Goal: Transaction & Acquisition: Purchase product/service

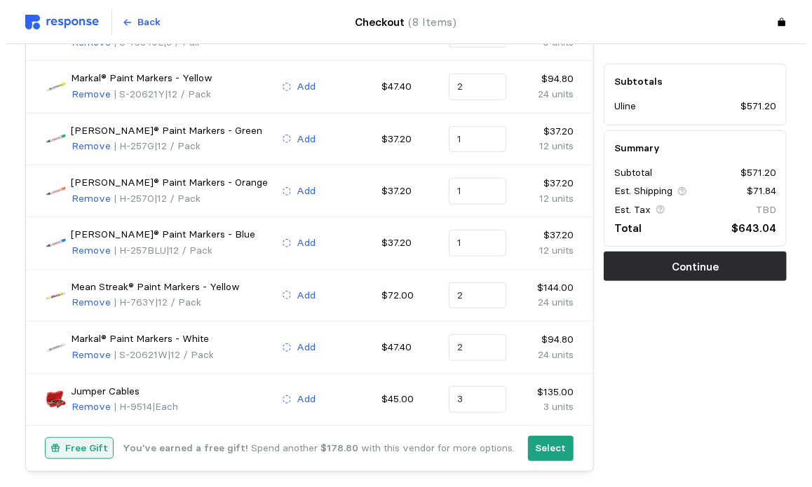
scroll to position [268, 0]
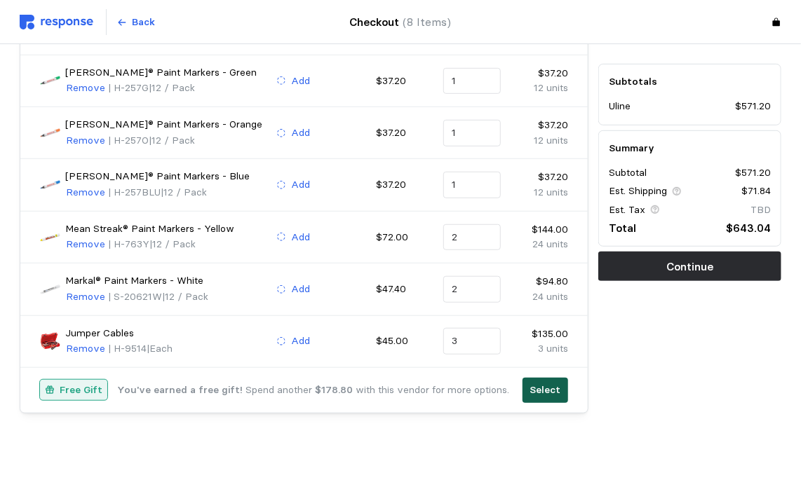
click at [541, 383] on p "Select" at bounding box center [545, 390] width 31 height 15
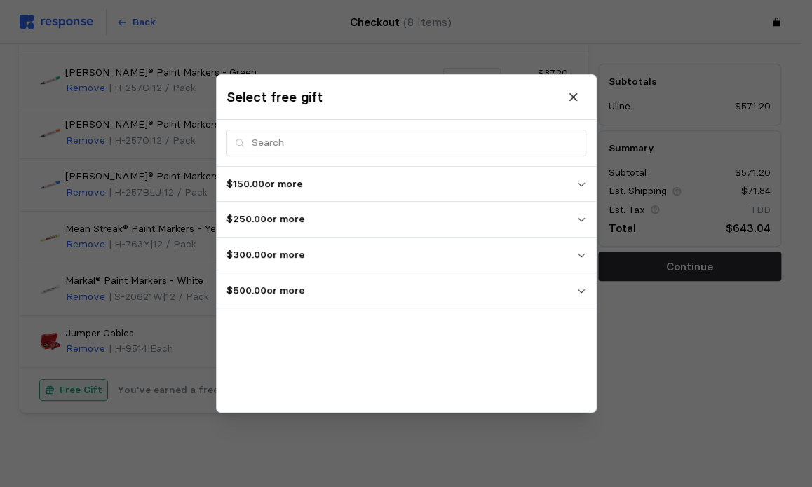
click at [440, 297] on p "$500.00 or more" at bounding box center [401, 290] width 350 height 15
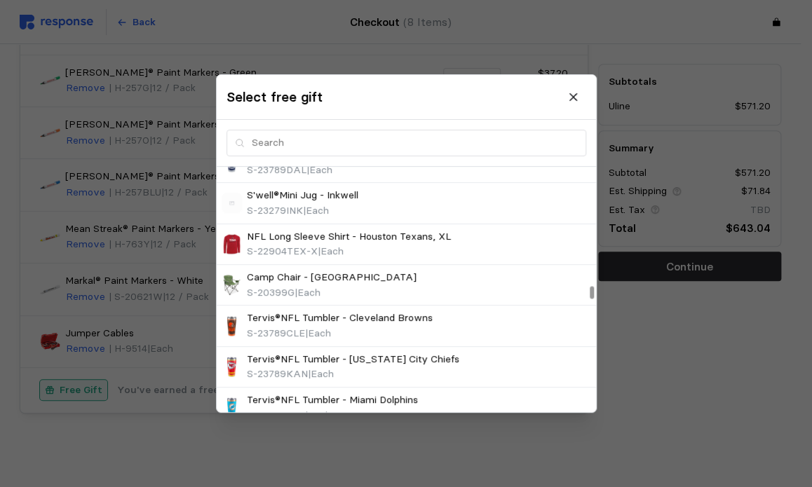
scroll to position [2524, 0]
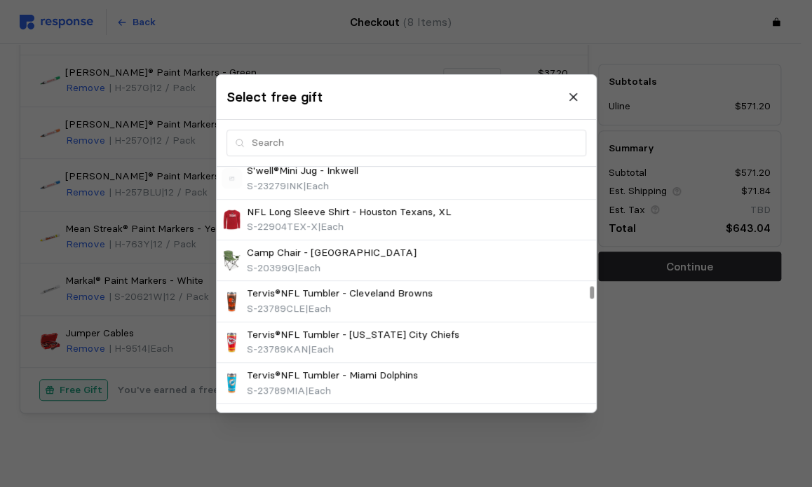
click at [471, 442] on div at bounding box center [406, 243] width 812 height 487
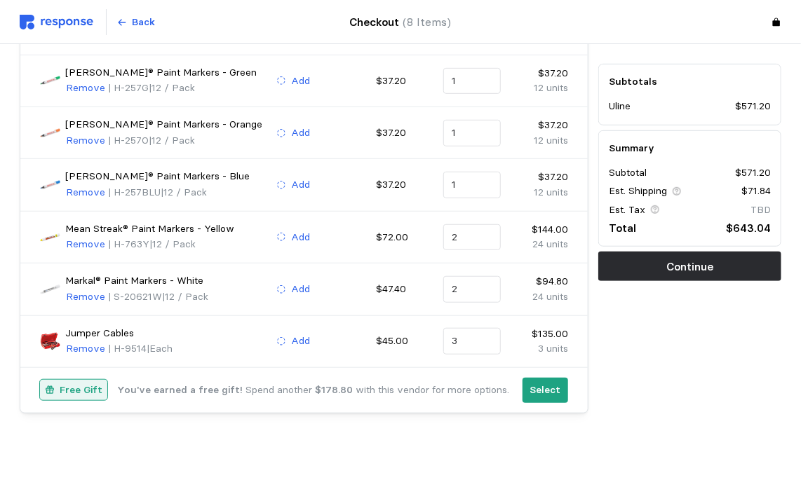
click at [542, 399] on div "Select" at bounding box center [544, 390] width 55 height 35
click at [538, 383] on p "Select" at bounding box center [545, 390] width 31 height 15
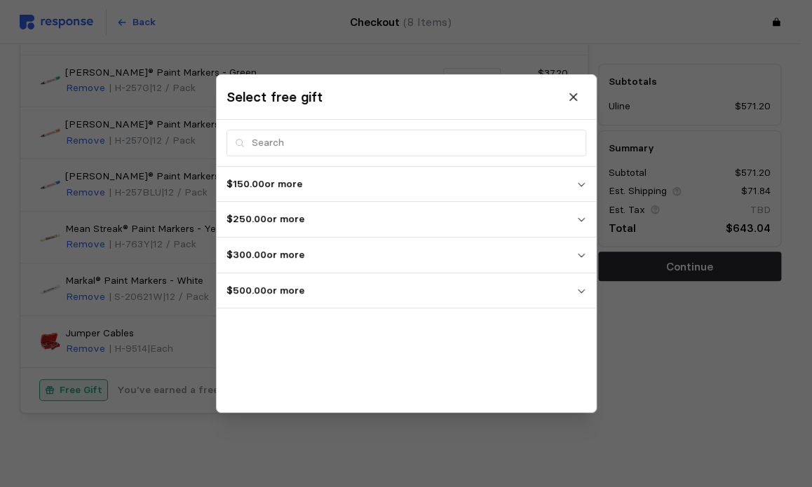
click at [384, 286] on p "$500.00 or more" at bounding box center [401, 290] width 350 height 15
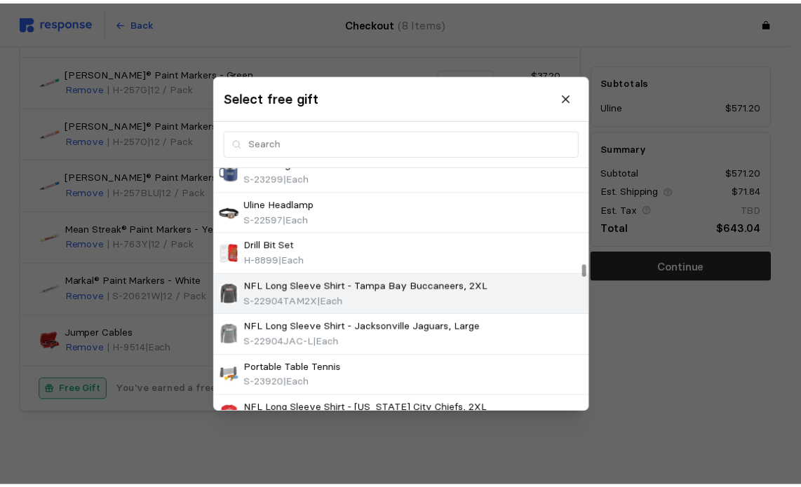
scroll to position [2110, 0]
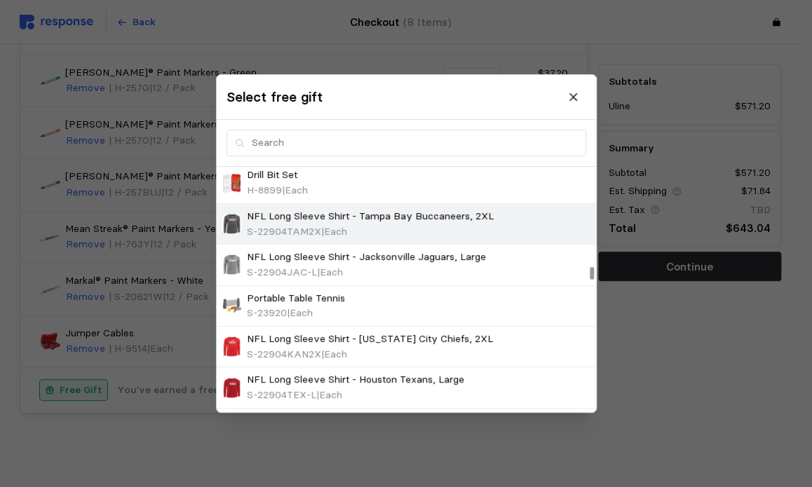
click at [496, 294] on div "Portable Table Tennis S-23920 | Each" at bounding box center [406, 306] width 369 height 30
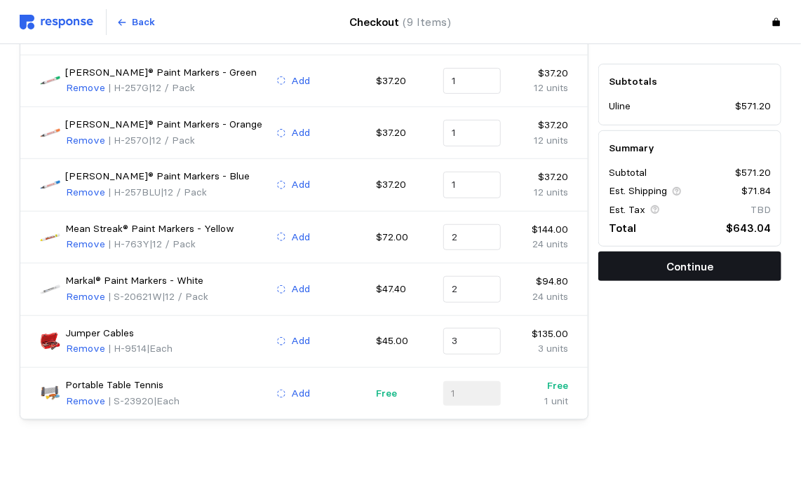
click at [677, 273] on p "Continue" at bounding box center [689, 267] width 47 height 18
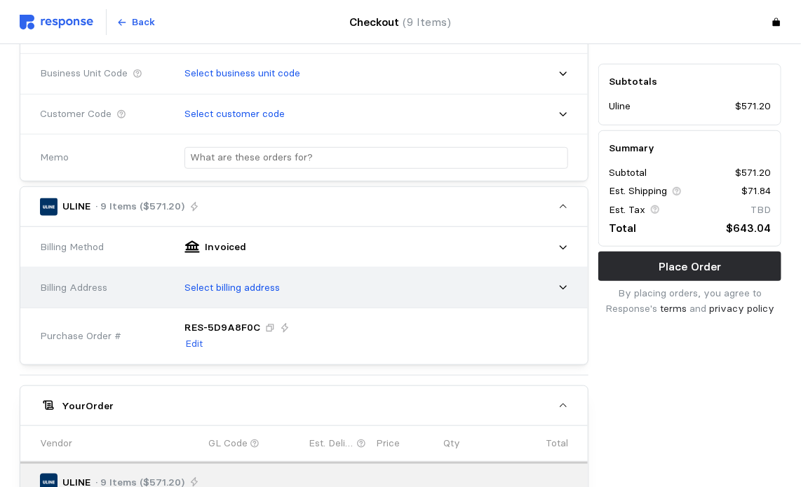
click at [533, 285] on div "Select billing address" at bounding box center [371, 288] width 393 height 35
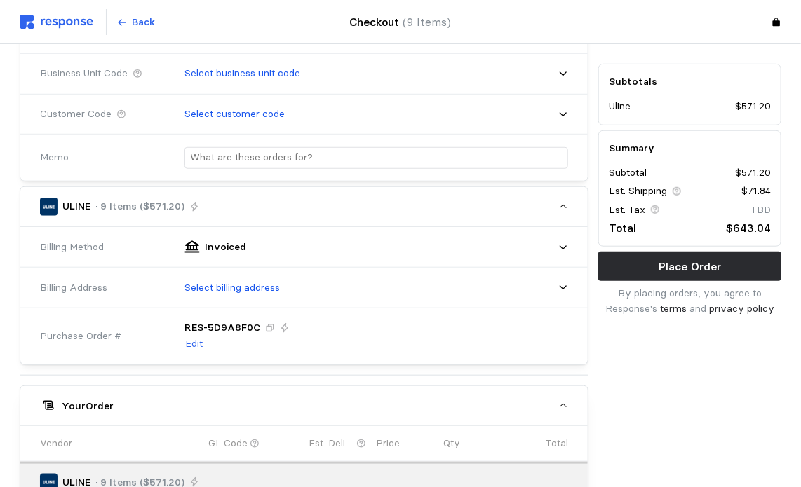
scroll to position [75, 0]
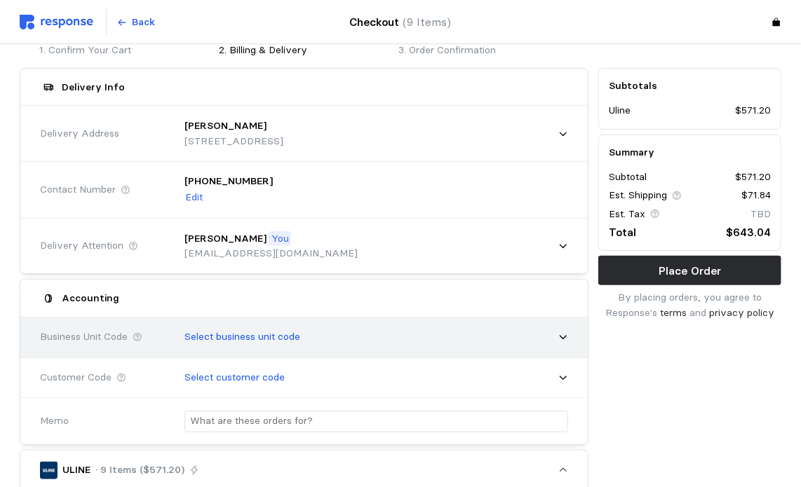
click at [529, 333] on div "Select business unit code" at bounding box center [371, 337] width 393 height 35
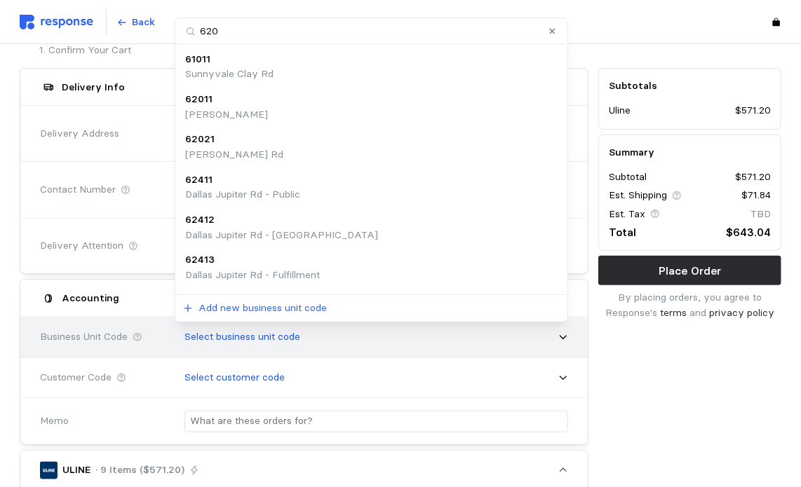
type input "6202"
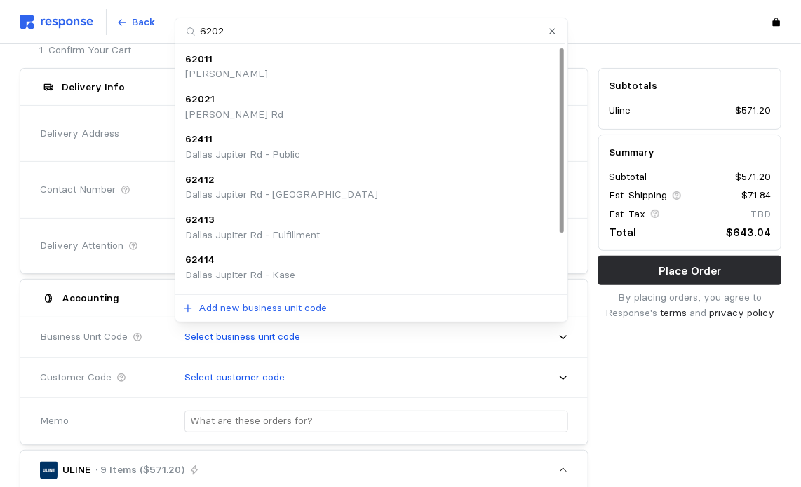
click at [236, 97] on div "62021" at bounding box center [234, 99] width 98 height 15
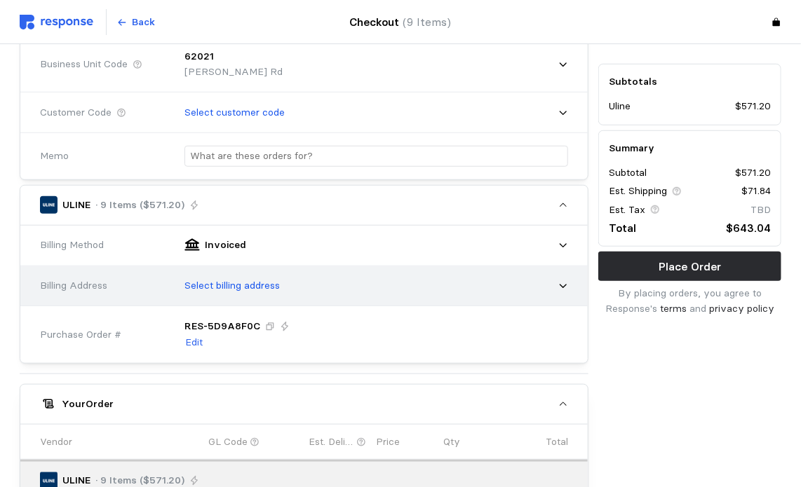
click at [501, 294] on div "Select billing address" at bounding box center [371, 285] width 393 height 35
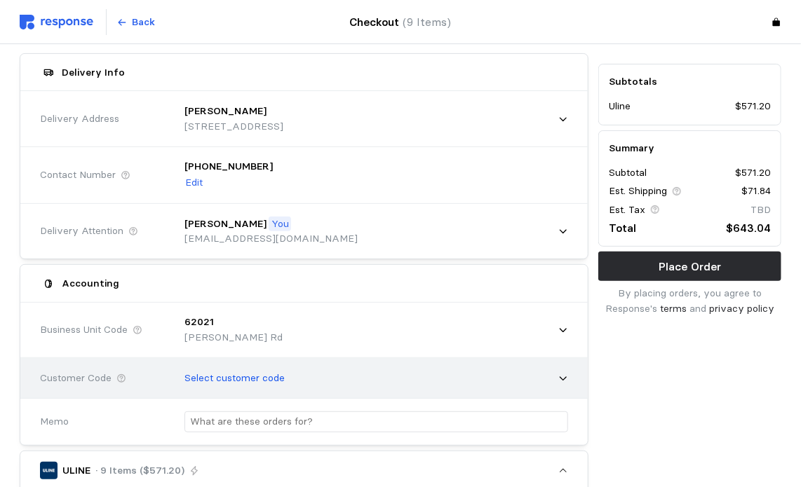
click at [551, 370] on div "Select customer code" at bounding box center [371, 378] width 393 height 35
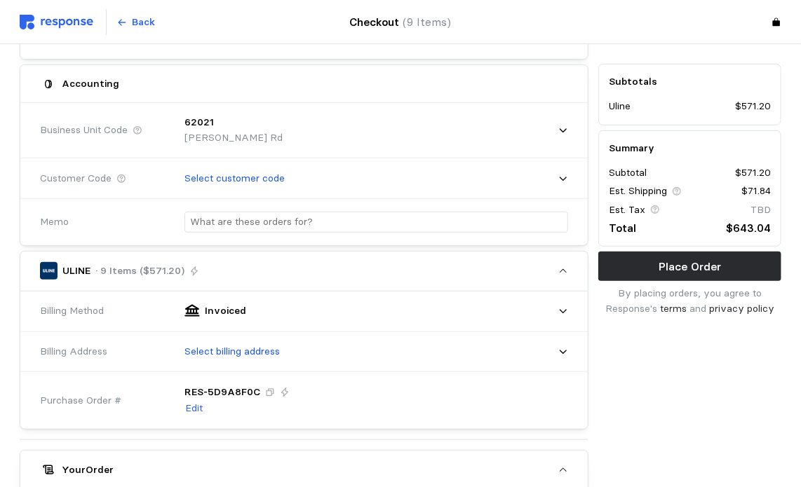
scroll to position [300, 0]
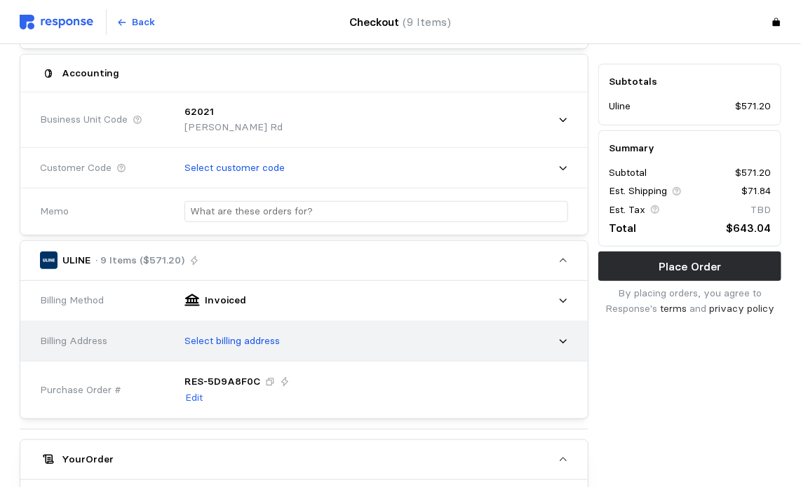
click at [569, 340] on div "Select billing address" at bounding box center [371, 341] width 403 height 45
click at [281, 335] on div "Select billing address" at bounding box center [371, 341] width 393 height 35
type input "6"
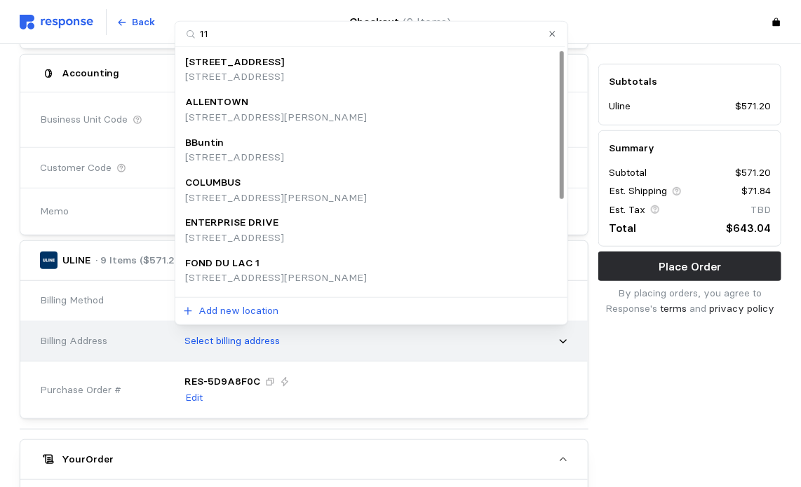
type input "119"
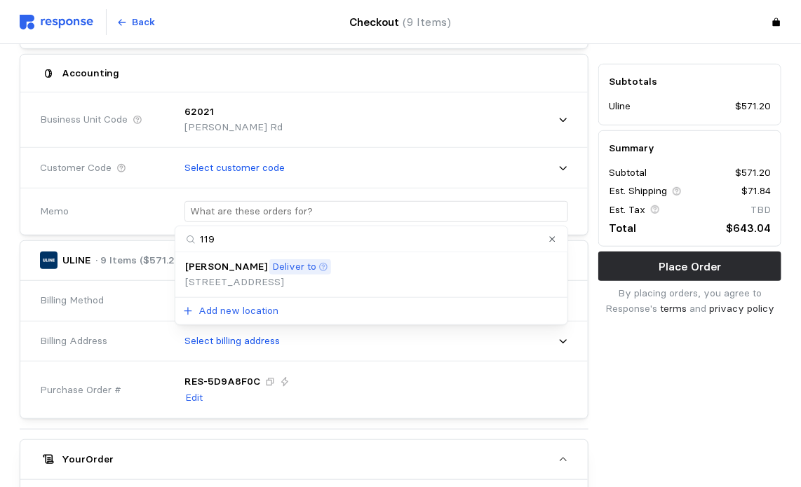
click at [289, 282] on p "[STREET_ADDRESS]" at bounding box center [258, 282] width 146 height 15
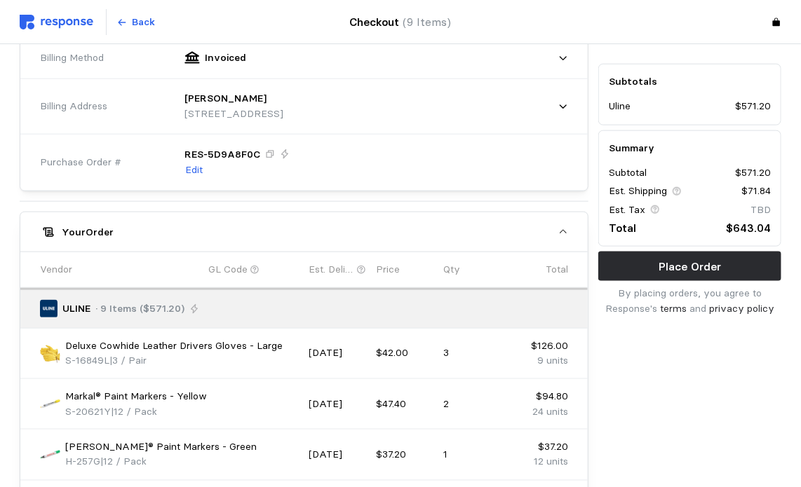
scroll to position [701, 0]
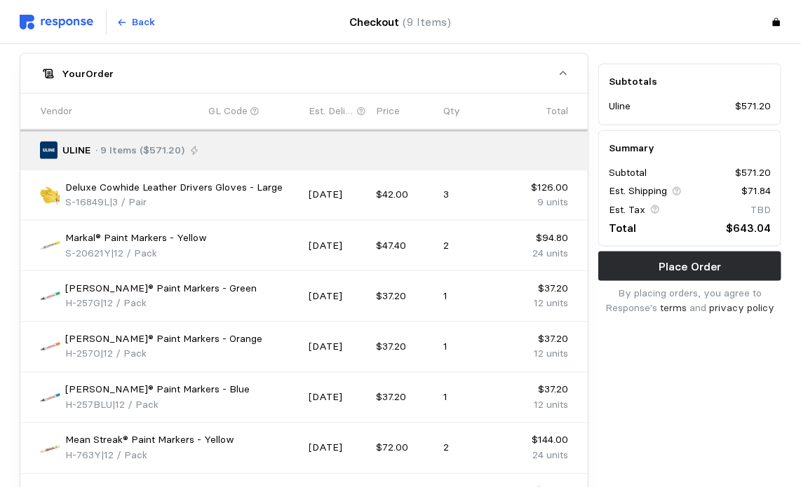
click at [248, 115] on div "GL Code" at bounding box center [253, 111] width 91 height 15
click at [243, 104] on p "GL Code" at bounding box center [227, 111] width 39 height 15
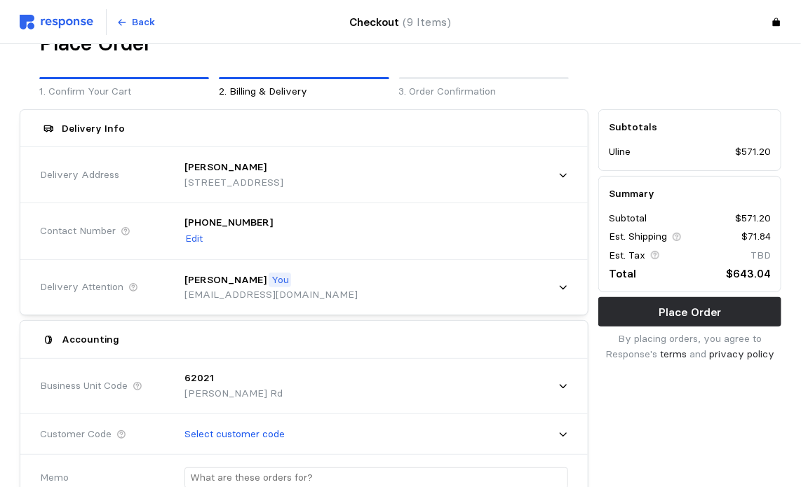
scroll to position [0, 0]
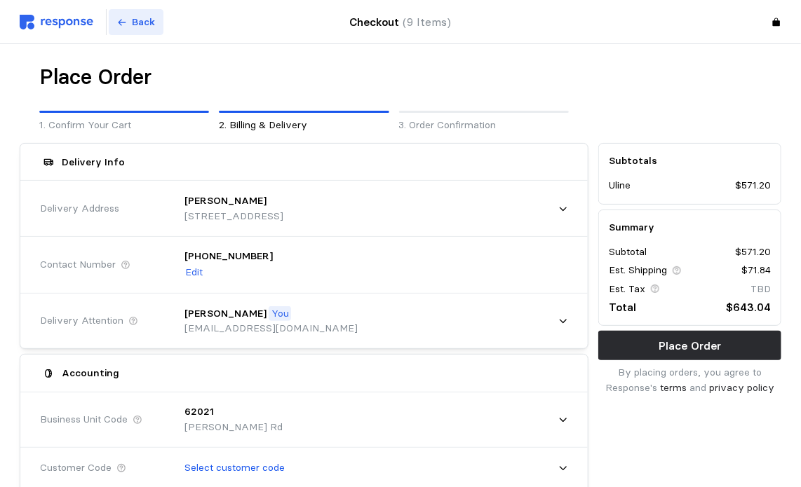
click at [135, 20] on p "Back" at bounding box center [143, 22] width 23 height 15
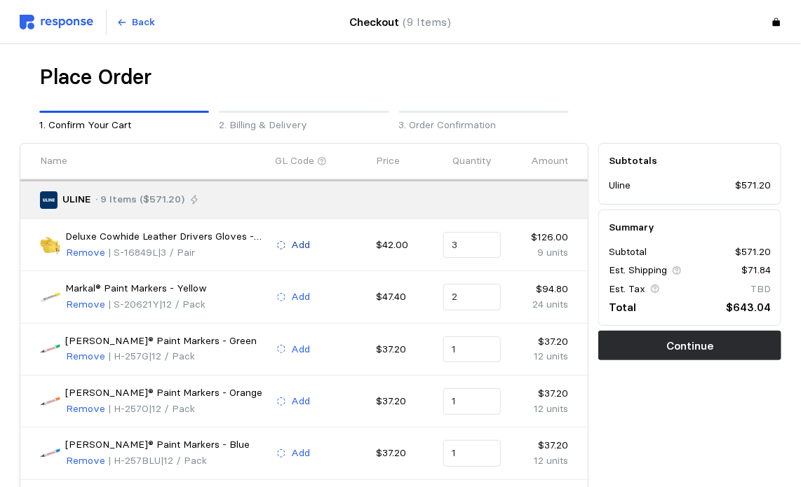
click at [294, 249] on p "Add" at bounding box center [301, 245] width 19 height 15
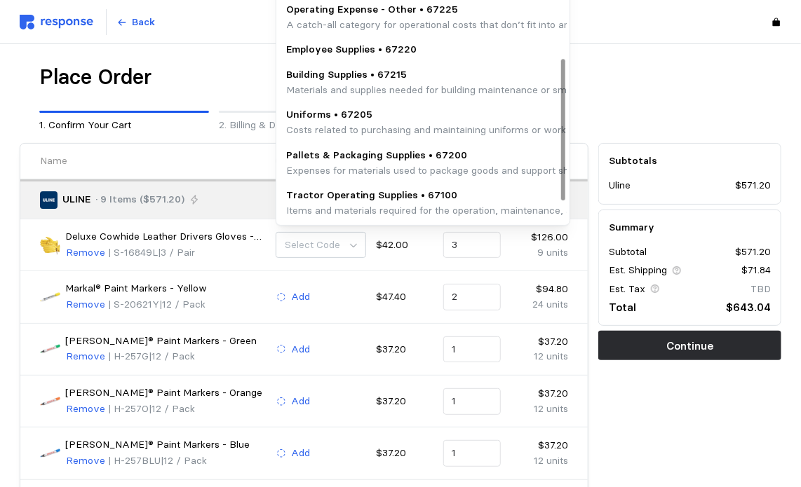
scroll to position [8, 0]
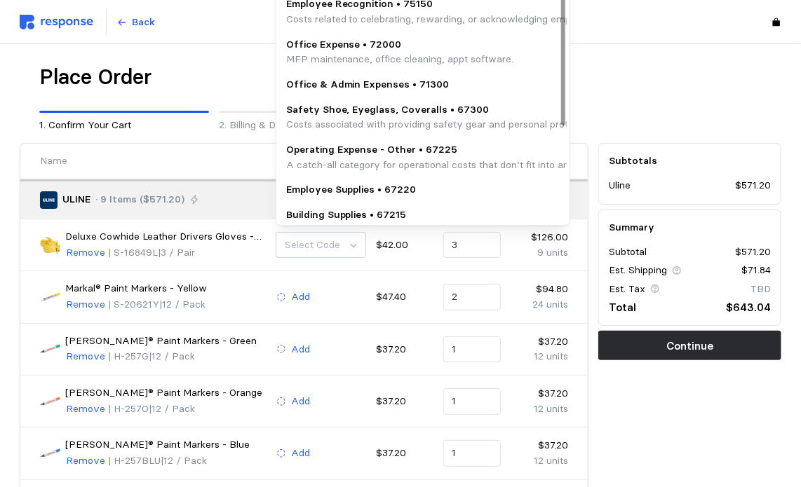
click at [373, 184] on p "Employee Supplies • 67220" at bounding box center [351, 189] width 130 height 15
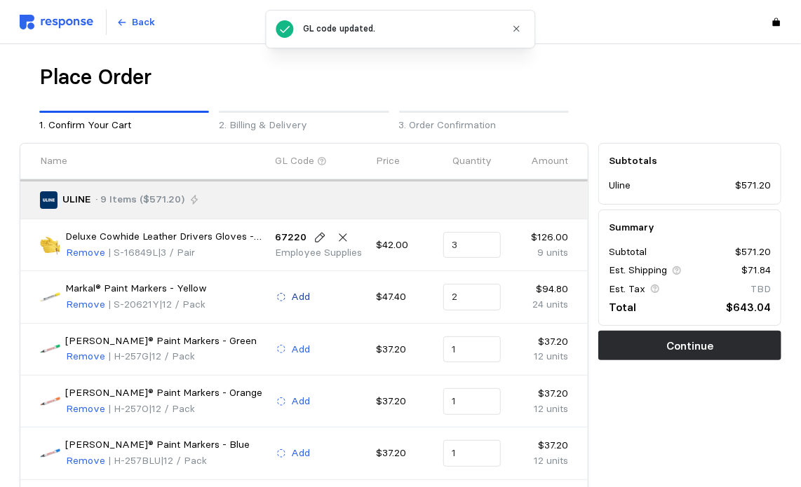
click at [307, 292] on p "Add" at bounding box center [301, 297] width 19 height 15
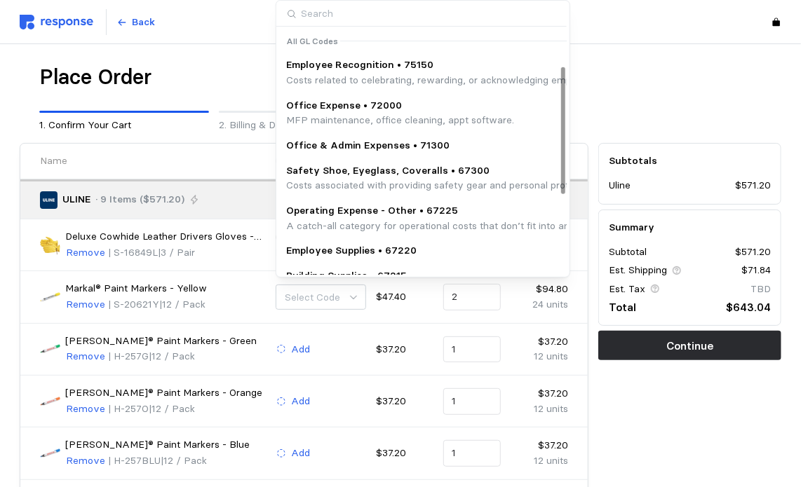
scroll to position [70, 0]
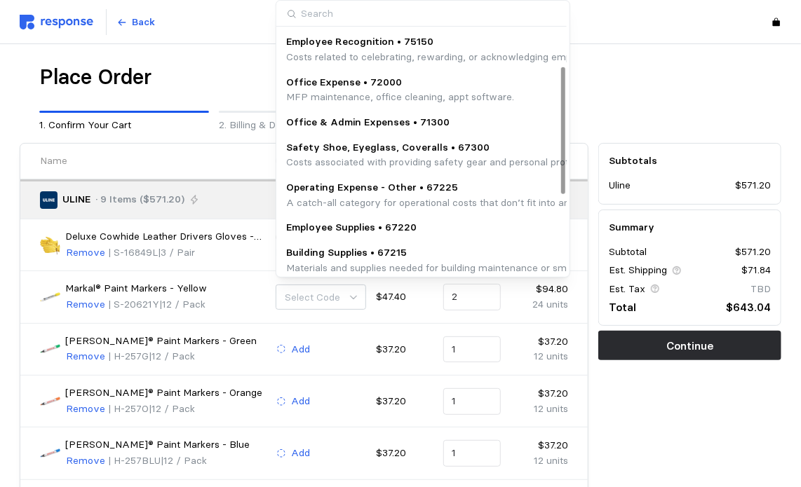
click at [402, 193] on p "Operating Expense - Other • 67225" at bounding box center [499, 187] width 426 height 15
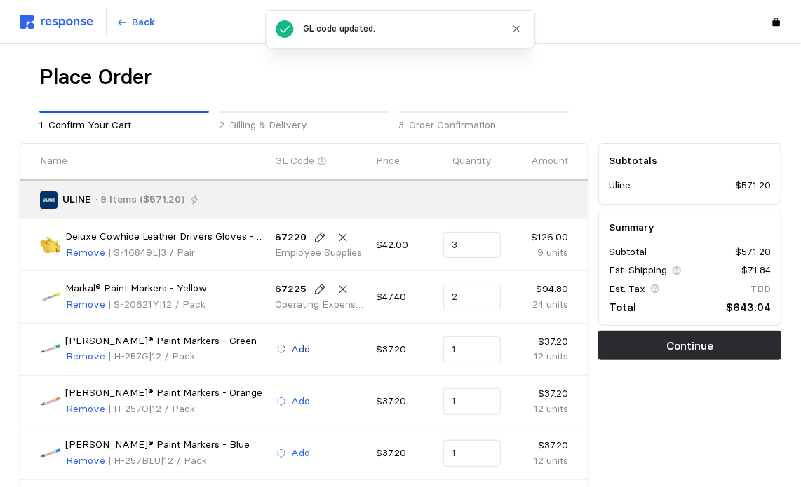
click at [300, 350] on p "Add" at bounding box center [301, 349] width 19 height 15
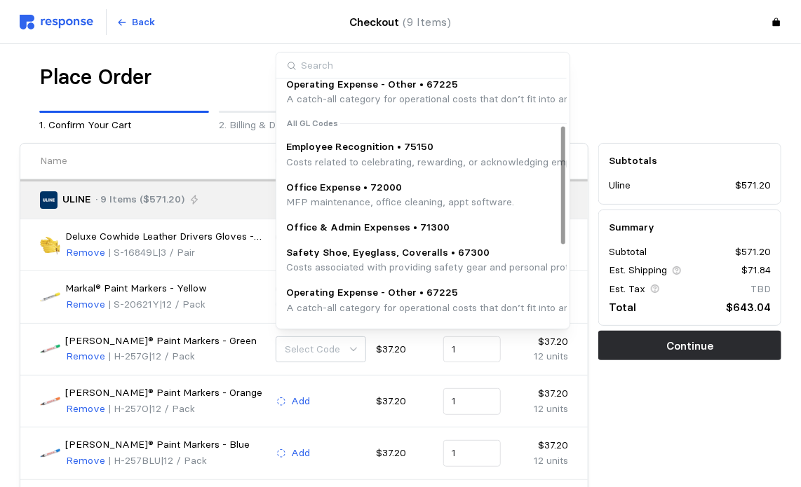
scroll to position [140, 0]
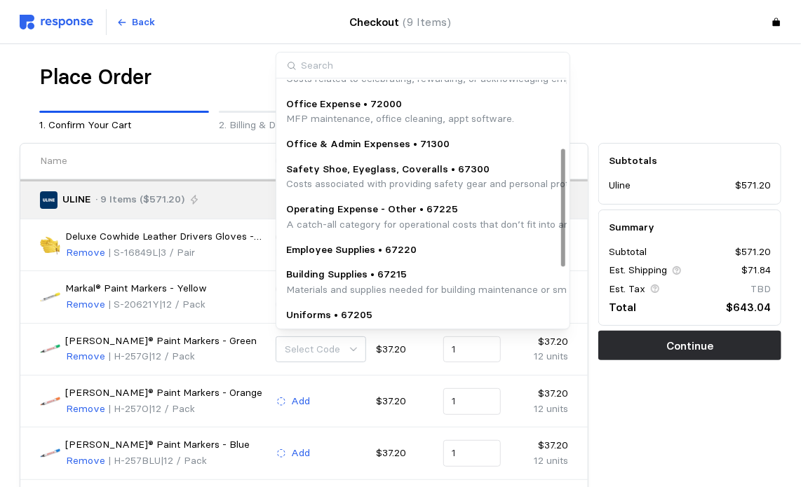
click at [250, 337] on div "[PERSON_NAME]® Paint Markers - Green Remove | H-257G | 12 / Pack" at bounding box center [153, 350] width 226 height 32
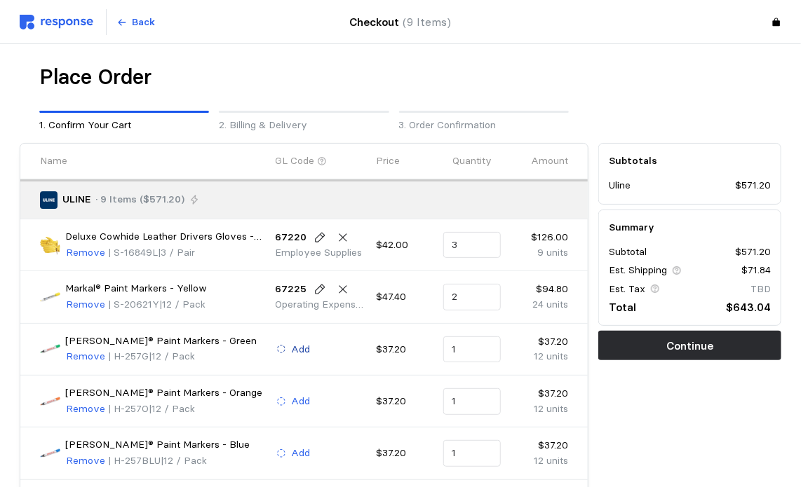
click at [297, 348] on p "Add" at bounding box center [301, 349] width 19 height 15
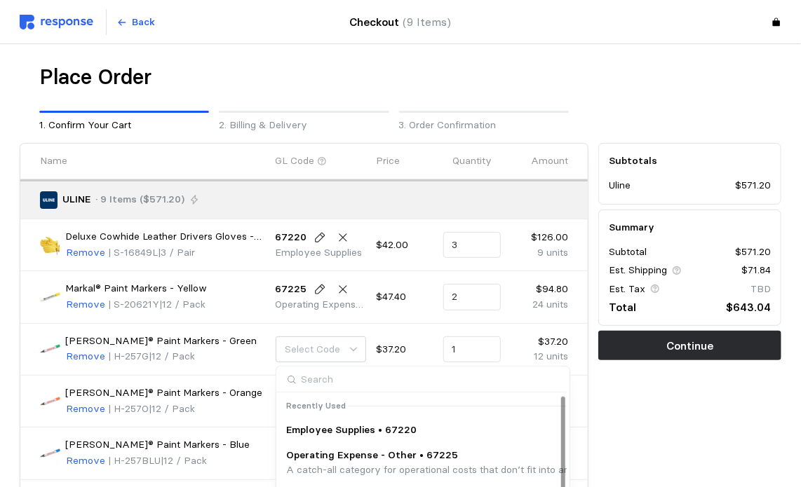
click at [304, 447] on div "Operating Expense - Other • 67225 A catch-all category for operational costs th…" at bounding box center [628, 463] width 701 height 40
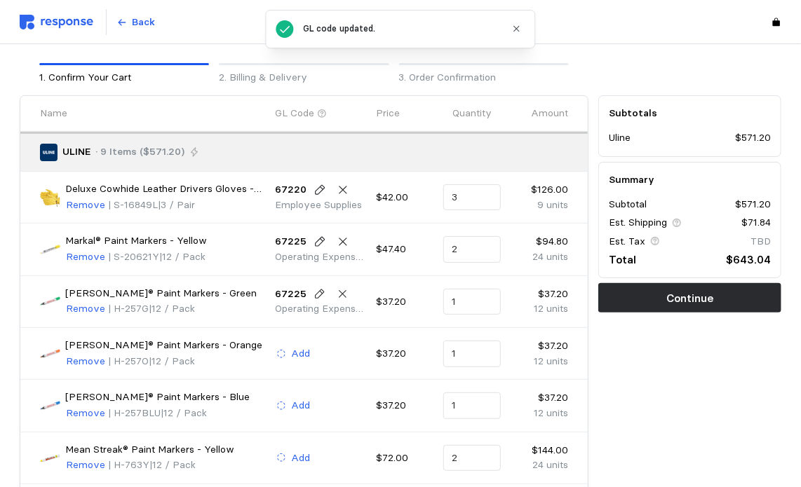
scroll to position [70, 0]
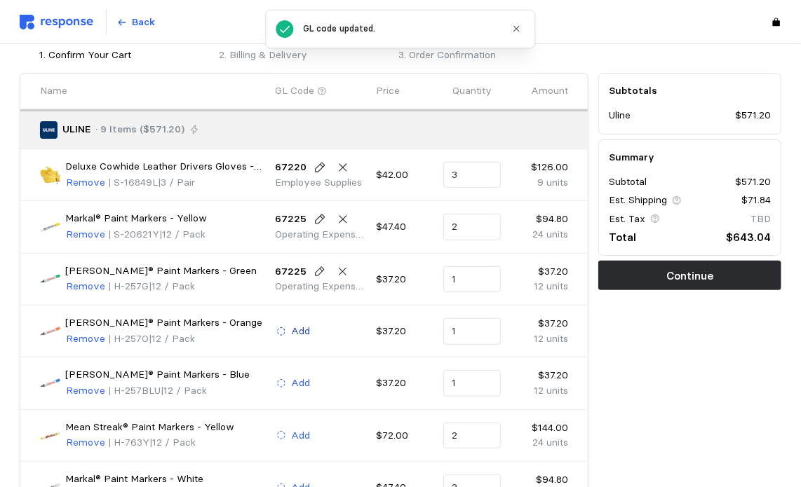
click at [304, 324] on p "Add" at bounding box center [301, 331] width 19 height 15
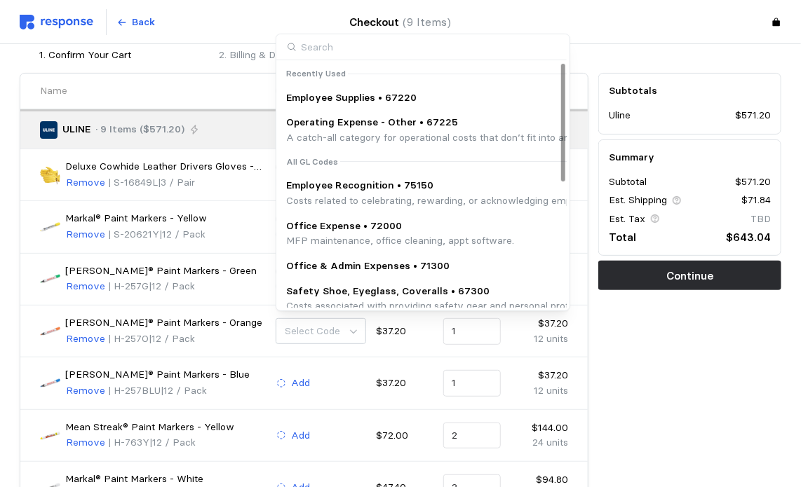
click at [341, 124] on p "Operating Expense - Other • 67225" at bounding box center [499, 122] width 426 height 15
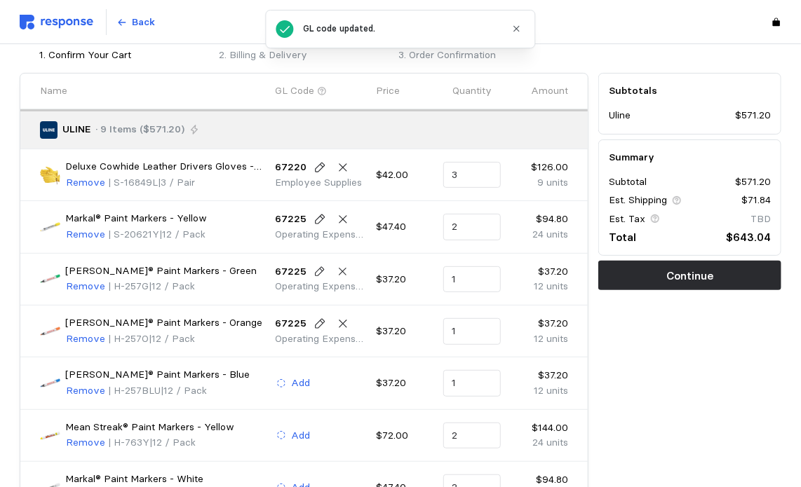
click at [300, 370] on div "Add" at bounding box center [321, 383] width 101 height 27
click at [294, 378] on p "Add" at bounding box center [301, 383] width 19 height 15
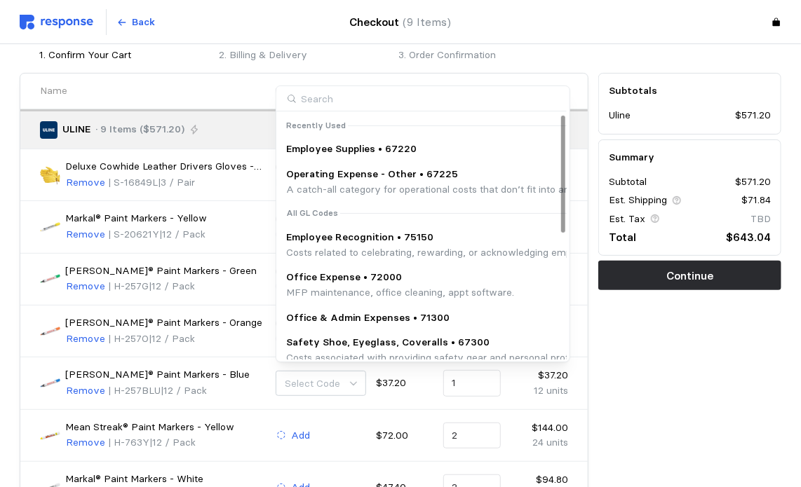
click at [325, 182] on p "Operating Expense - Other • 67225" at bounding box center [499, 174] width 426 height 15
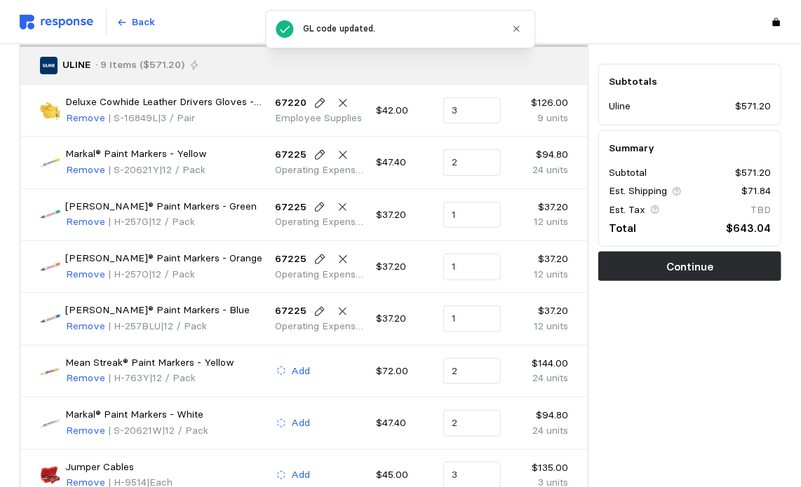
scroll to position [210, 0]
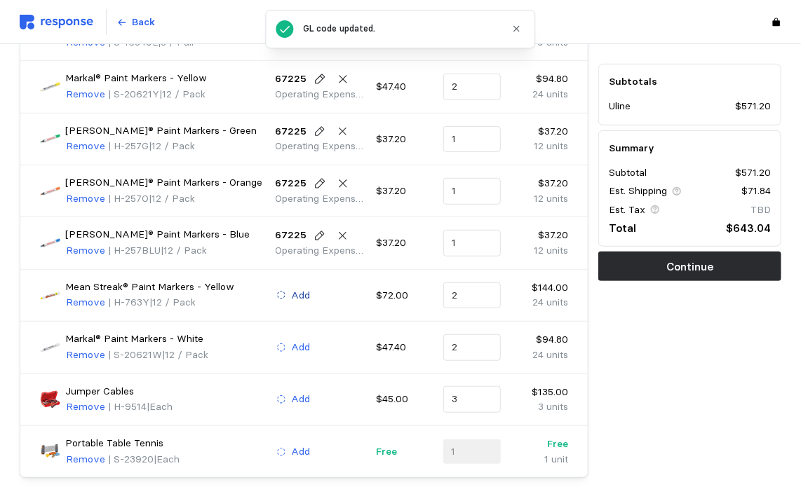
drag, startPoint x: 287, startPoint y: 304, endPoint x: 291, endPoint y: 297, distance: 7.8
click at [289, 302] on div "Add" at bounding box center [321, 296] width 101 height 27
click at [292, 292] on p "Add" at bounding box center [301, 295] width 19 height 15
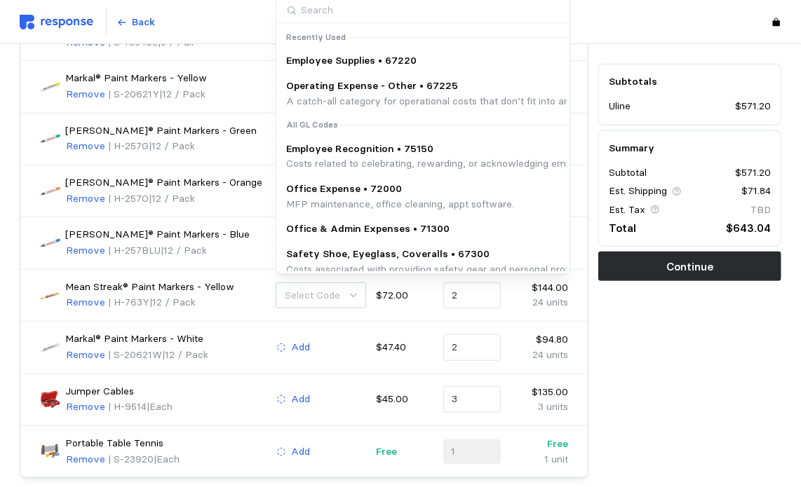
scroll to position [207, 0]
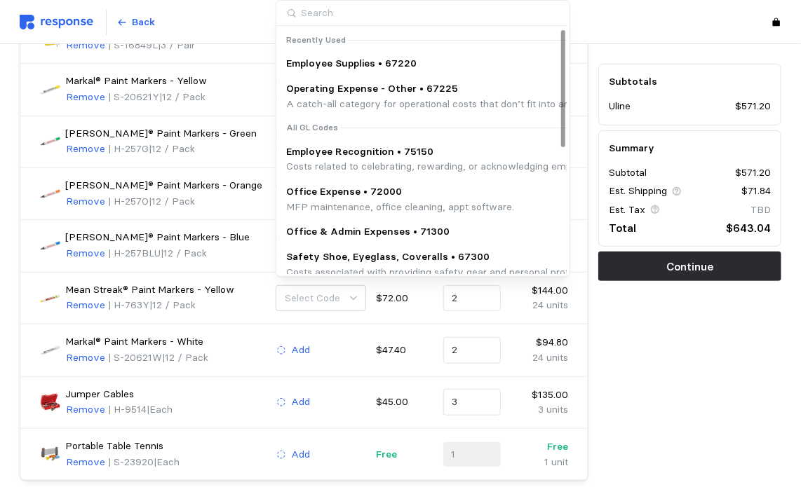
click at [307, 98] on p "A catch-all category for operational costs that don’t fit into any predefined s…" at bounding box center [499, 104] width 426 height 15
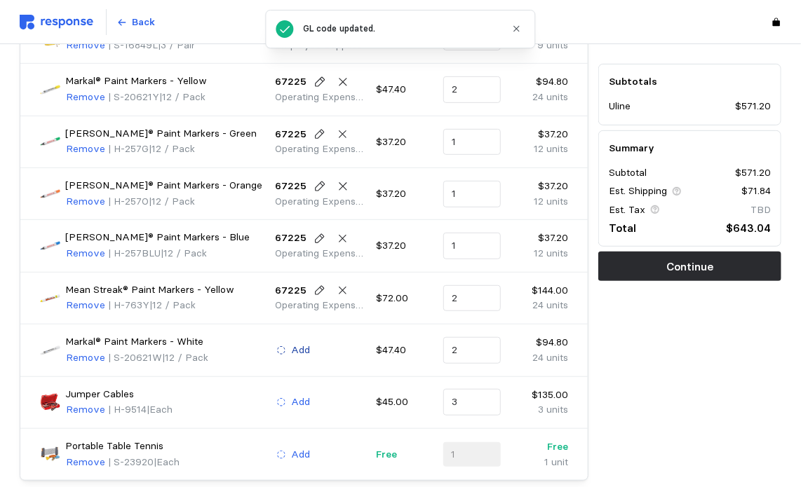
click at [308, 353] on p "Add" at bounding box center [301, 350] width 19 height 15
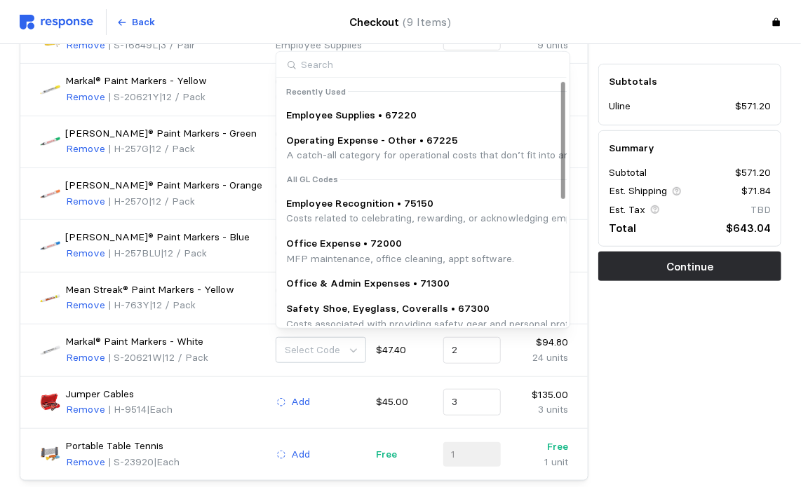
click at [343, 149] on p "A catch-all category for operational costs that don’t fit into any predefined s…" at bounding box center [499, 155] width 426 height 15
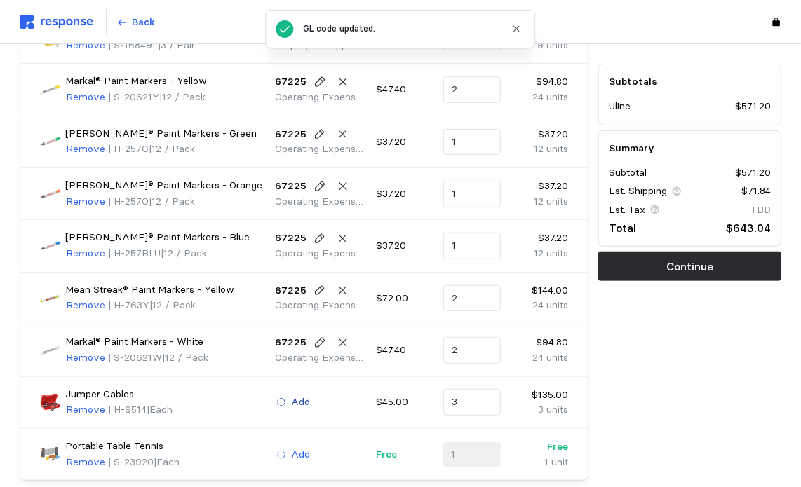
click at [302, 395] on p "Add" at bounding box center [301, 402] width 19 height 15
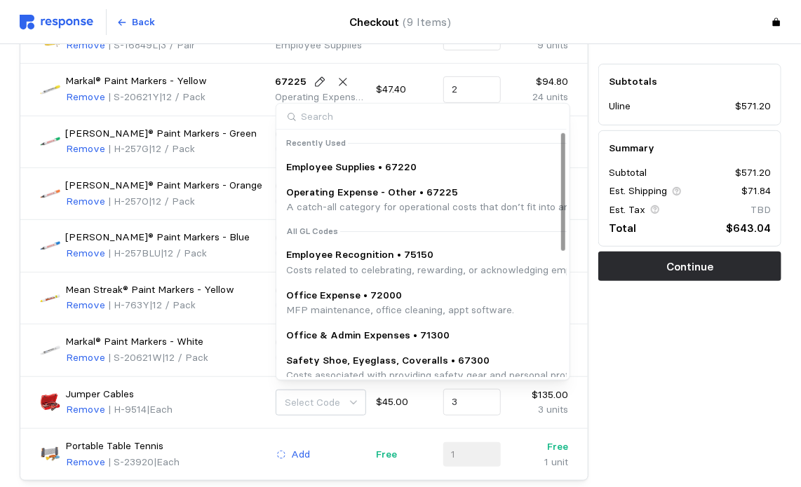
click at [339, 190] on p "Operating Expense - Other • 67225" at bounding box center [499, 192] width 426 height 15
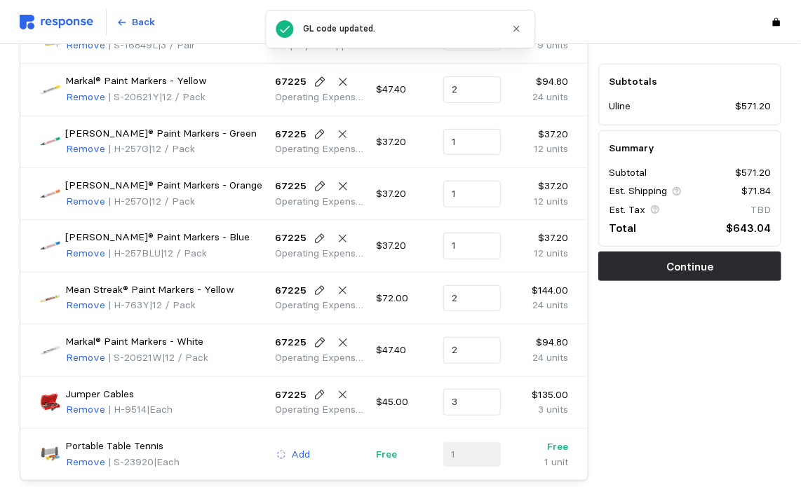
click at [549, 318] on div "Mean Streak® Paint Markers - Yellow Remove | H-763Y | 12 / Pack 67225 Operating…" at bounding box center [303, 299] width 567 height 52
click at [622, 326] on div "Subtotals Uline $571.20 Summary Subtotal $571.20 Est. Shipping $71.84 Est. Tax …" at bounding box center [689, 208] width 193 height 555
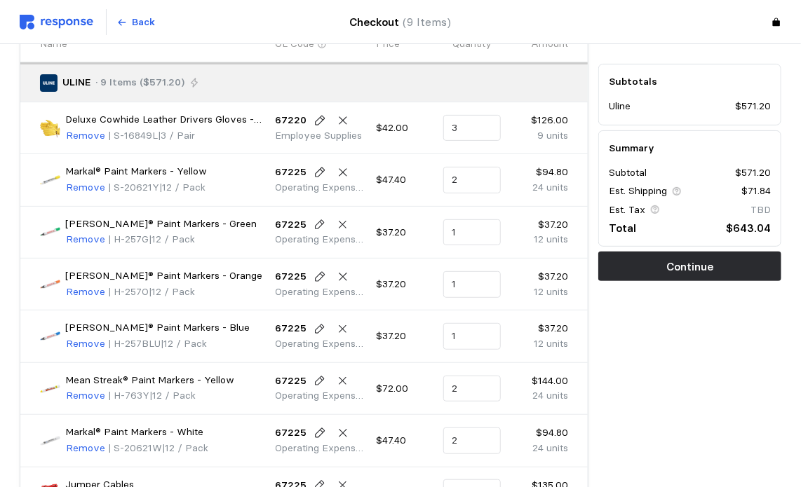
scroll to position [137, 0]
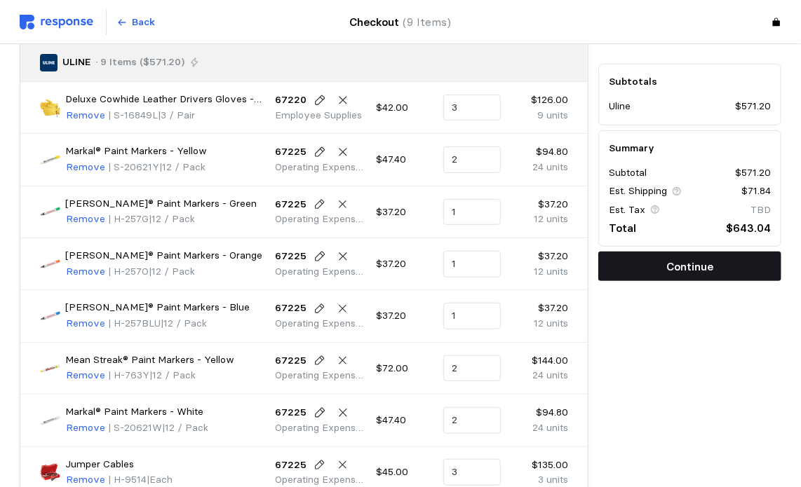
click at [669, 268] on p "Continue" at bounding box center [689, 267] width 47 height 18
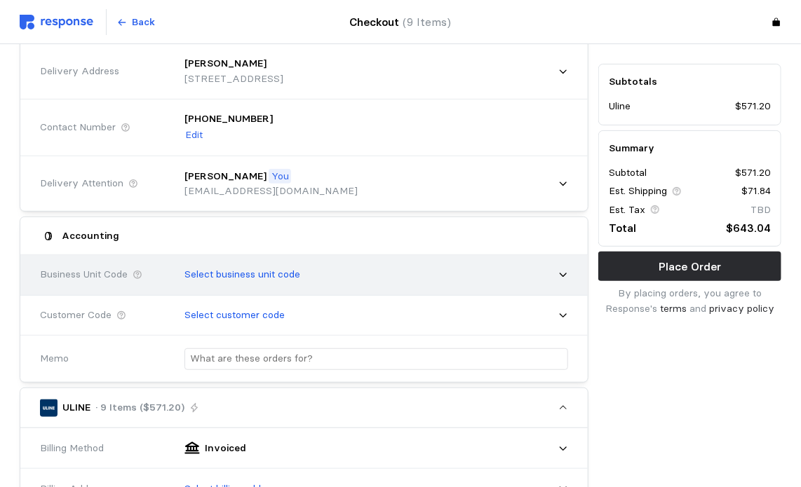
click at [533, 272] on div "Select business unit code" at bounding box center [371, 274] width 393 height 35
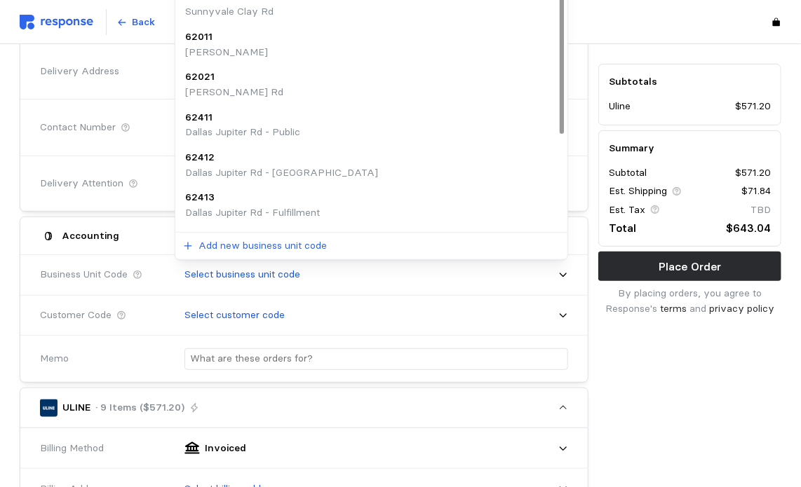
scroll to position [0, 0]
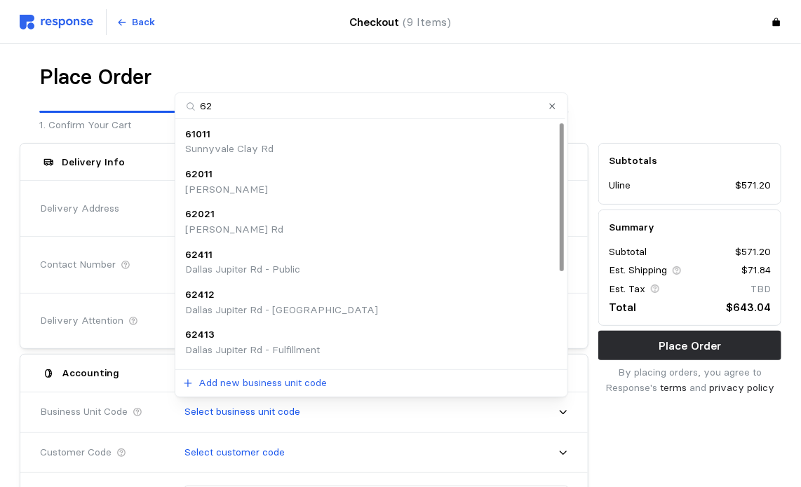
type input "620"
click at [378, 176] on div "62021 [PERSON_NAME][GEOGRAPHIC_DATA]" at bounding box center [371, 182] width 373 height 30
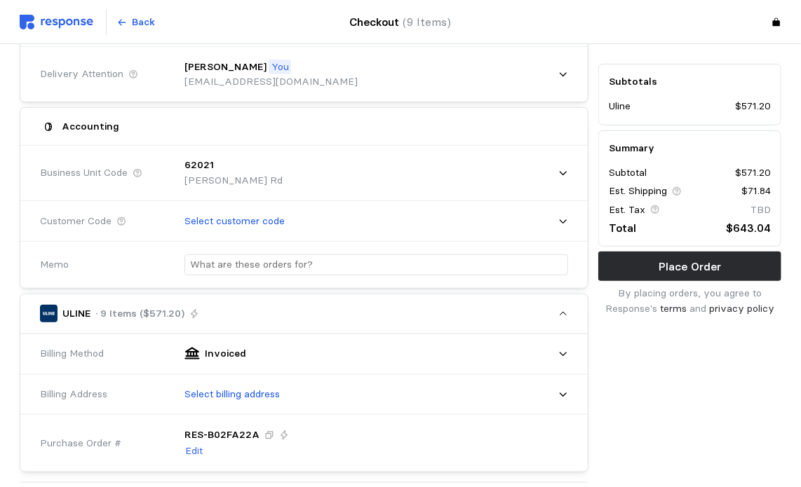
scroll to position [280, 0]
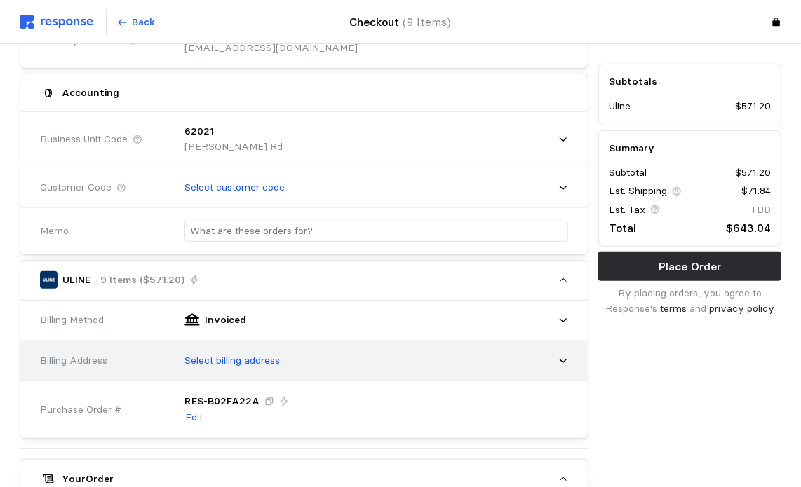
click at [569, 361] on div "Select billing address" at bounding box center [371, 361] width 403 height 45
click at [554, 358] on div "Select billing address" at bounding box center [371, 360] width 393 height 35
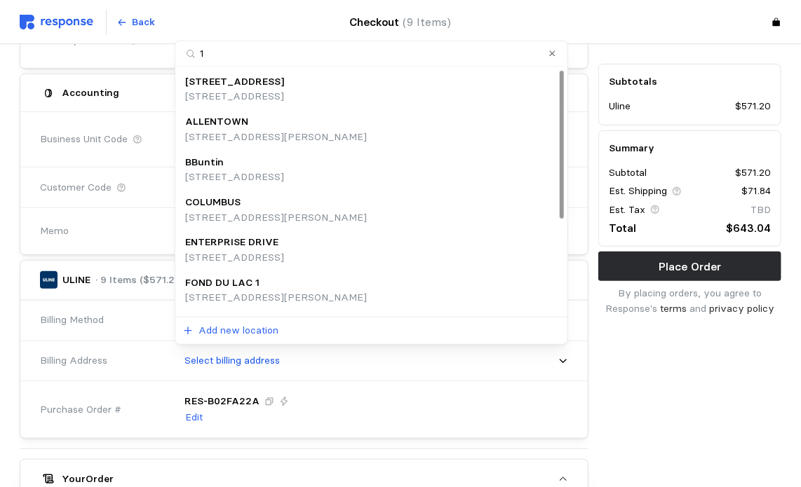
type input "11"
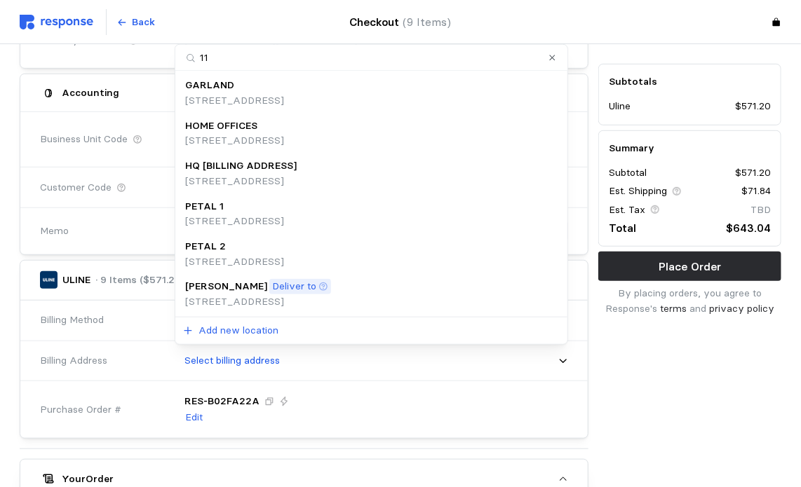
click at [499, 302] on div "[PERSON_NAME] to [STREET_ADDRESS]" at bounding box center [371, 294] width 373 height 30
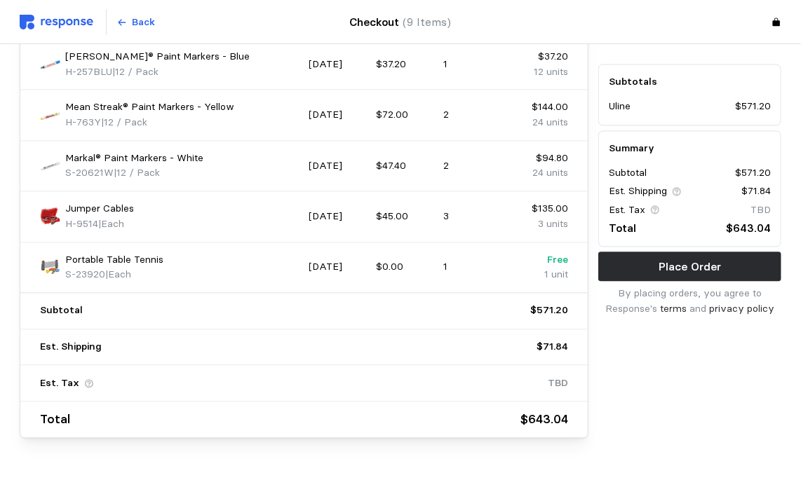
scroll to position [1058, 0]
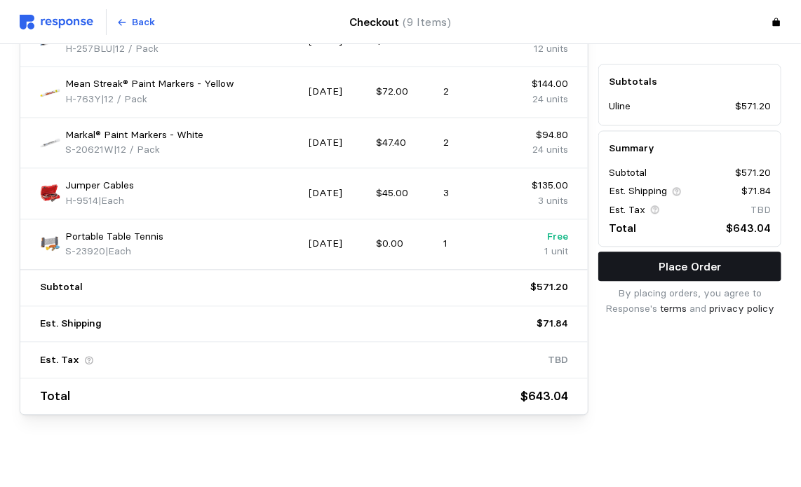
click at [683, 263] on p "Place Order" at bounding box center [689, 267] width 62 height 18
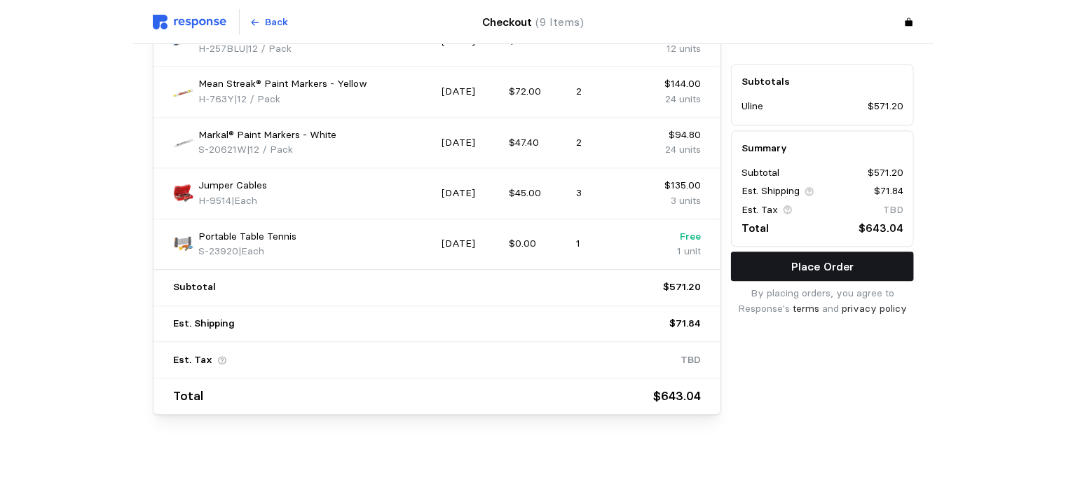
scroll to position [0, 0]
